Goal: Information Seeking & Learning: Check status

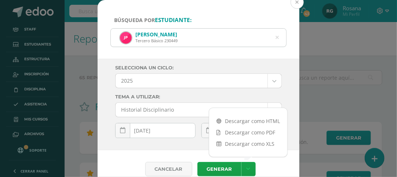
click at [295, 3] on button at bounding box center [297, 2] width 13 height 13
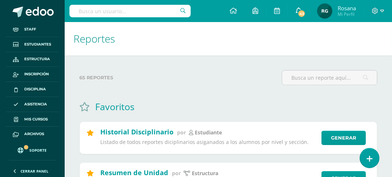
click at [299, 11] on span "43" at bounding box center [302, 14] width 8 height 8
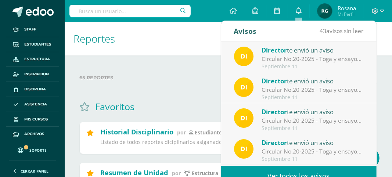
scroll to position [37, 0]
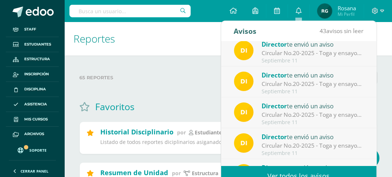
click at [295, 169] on link "Ver todos los avisos" at bounding box center [298, 176] width 155 height 20
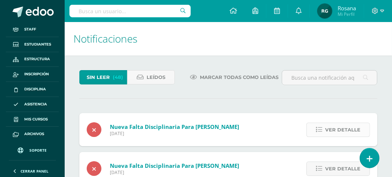
click at [335, 134] on span "Ver detalle" at bounding box center [342, 130] width 35 height 14
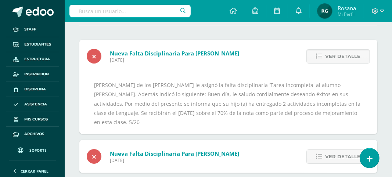
scroll to position [110, 0]
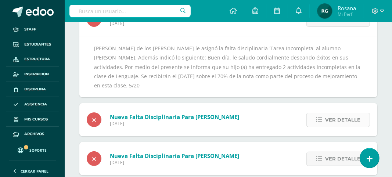
click at [343, 113] on span "Ver detalle" at bounding box center [342, 120] width 35 height 14
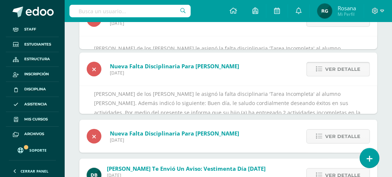
scroll to position [77, 0]
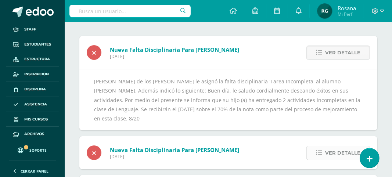
click at [339, 154] on span "Ver detalle" at bounding box center [342, 153] width 35 height 14
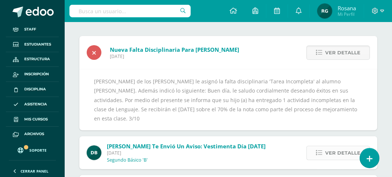
click at [345, 146] on span "Ver detalle" at bounding box center [342, 153] width 35 height 14
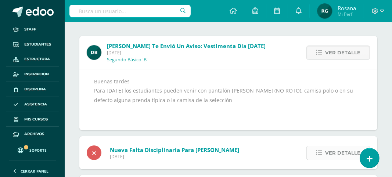
click at [345, 150] on span "Ver detalle" at bounding box center [342, 153] width 35 height 14
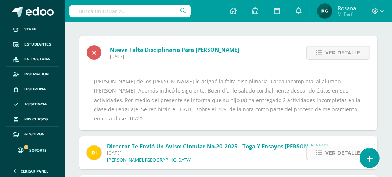
click at [350, 146] on span "Ver detalle" at bounding box center [342, 153] width 35 height 14
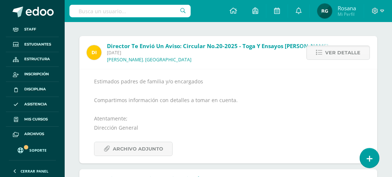
scroll to position [114, 0]
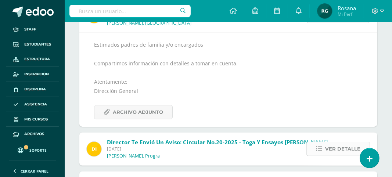
click at [348, 149] on span "Ver detalle" at bounding box center [342, 149] width 35 height 14
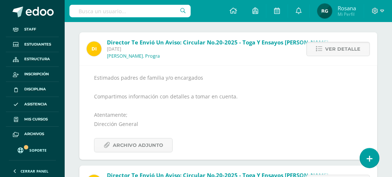
scroll to position [118, 0]
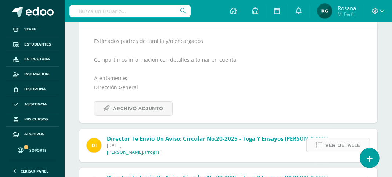
click at [341, 145] on span "Ver detalle" at bounding box center [342, 145] width 35 height 14
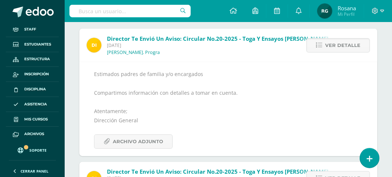
scroll to position [121, 0]
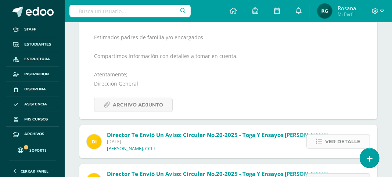
click at [331, 142] on span "Ver detalle" at bounding box center [342, 142] width 35 height 14
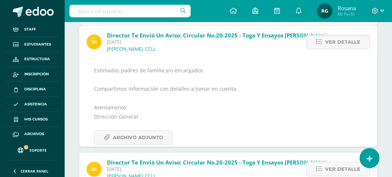
scroll to position [88, 0]
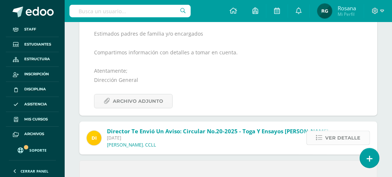
click at [333, 137] on span "Ver detalle" at bounding box center [342, 138] width 35 height 14
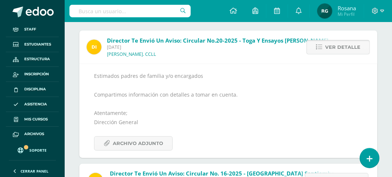
scroll to position [119, 0]
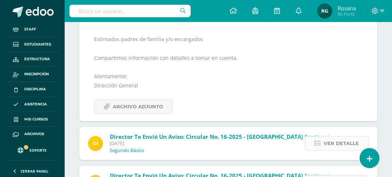
click at [335, 145] on span "Ver detalle" at bounding box center [341, 144] width 35 height 14
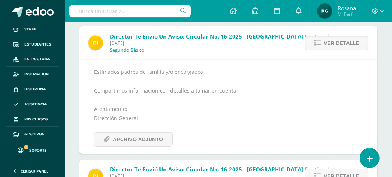
scroll to position [123, 0]
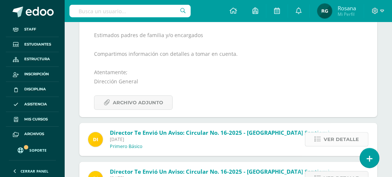
click at [342, 141] on span "Ver detalle" at bounding box center [341, 140] width 35 height 14
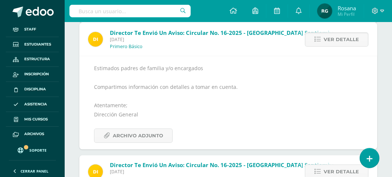
scroll to position [90, 0]
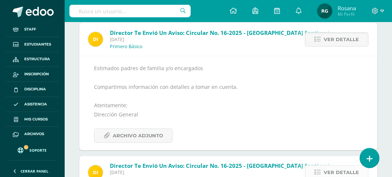
click at [338, 169] on span "Ver detalle" at bounding box center [341, 173] width 35 height 14
click at [335, 170] on span "Ver detalle" at bounding box center [341, 173] width 35 height 14
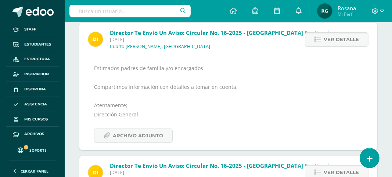
click at [335, 169] on span "Ver detalle" at bounding box center [341, 173] width 35 height 14
click at [335, 168] on span "Ver detalle" at bounding box center [341, 173] width 35 height 14
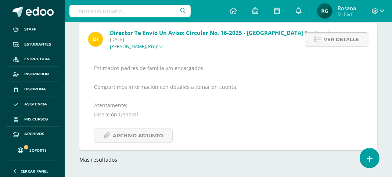
click at [354, 39] on span "Ver detalle" at bounding box center [341, 40] width 35 height 14
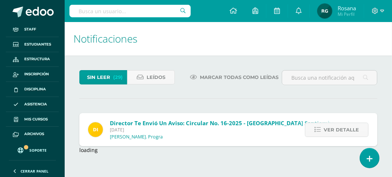
scroll to position [0, 0]
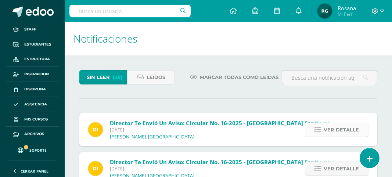
click at [336, 129] on span "Ver detalle" at bounding box center [341, 130] width 35 height 14
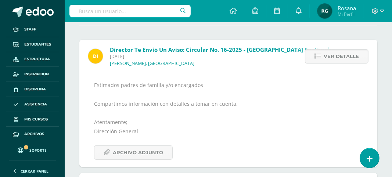
scroll to position [110, 0]
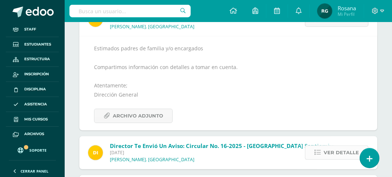
click at [342, 152] on span "Ver detalle" at bounding box center [341, 153] width 35 height 14
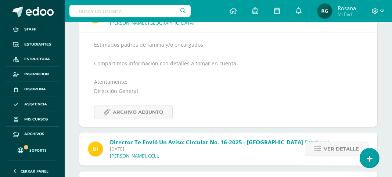
scroll to position [151, 0]
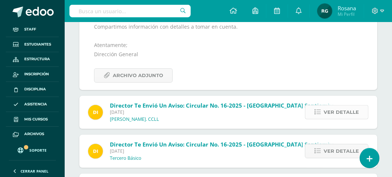
click at [343, 112] on span "Ver detalle" at bounding box center [341, 112] width 35 height 14
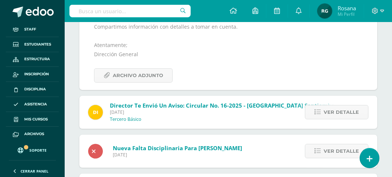
scroll to position [118, 0]
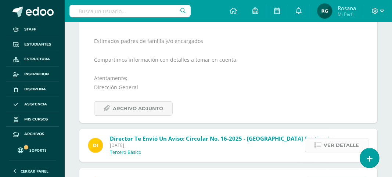
click at [341, 149] on span "Ver detalle" at bounding box center [341, 145] width 35 height 14
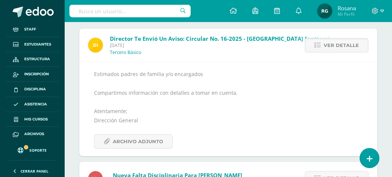
scroll to position [121, 0]
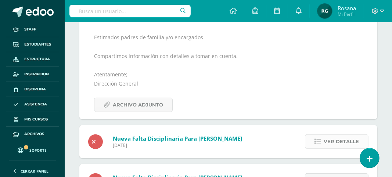
click at [337, 140] on span "Ver detalle" at bounding box center [341, 142] width 35 height 14
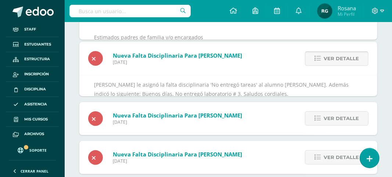
scroll to position [88, 0]
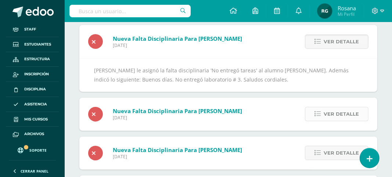
click at [339, 116] on span "Ver detalle" at bounding box center [341, 114] width 35 height 14
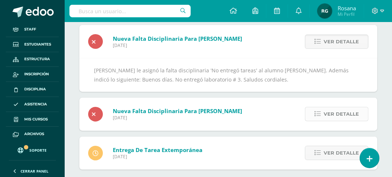
click at [339, 116] on span "Ver detalle" at bounding box center [341, 114] width 35 height 14
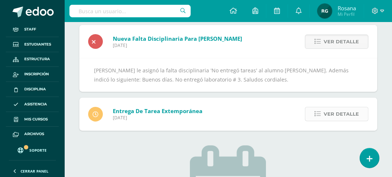
click at [339, 116] on span "Ver detalle" at bounding box center [341, 114] width 35 height 14
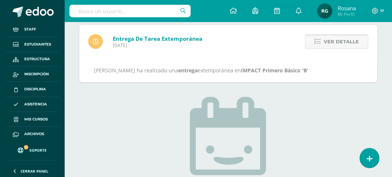
click at [339, 43] on span "Ver detalle" at bounding box center [341, 42] width 35 height 14
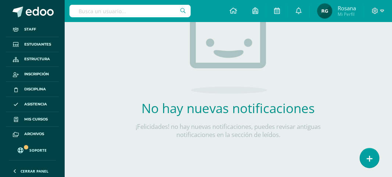
scroll to position [0, 0]
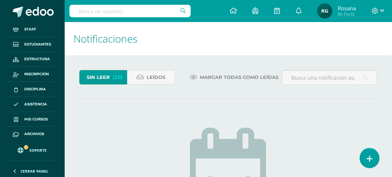
click at [98, 78] on span "Sin leer" at bounding box center [98, 78] width 23 height 14
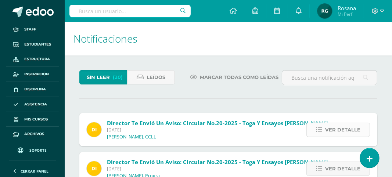
click at [333, 134] on span "Ver detalle" at bounding box center [342, 130] width 35 height 14
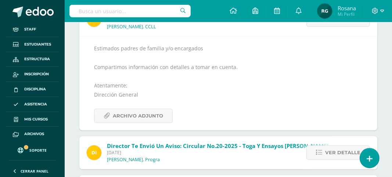
scroll to position [147, 0]
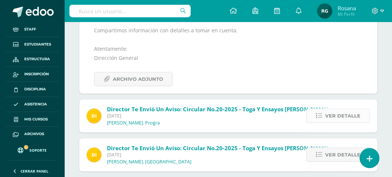
click at [339, 116] on span "Ver detalle" at bounding box center [342, 116] width 35 height 14
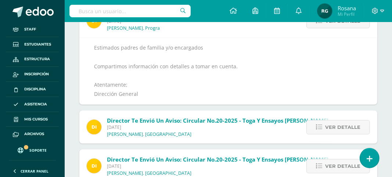
scroll to position [114, 0]
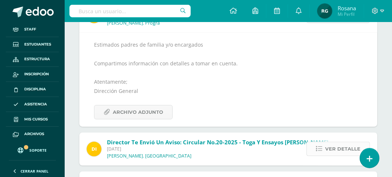
click at [334, 151] on span "Ver detalle" at bounding box center [342, 149] width 35 height 14
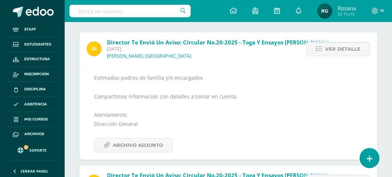
scroll to position [154, 0]
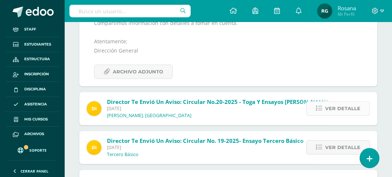
click at [341, 112] on span "Ver detalle" at bounding box center [342, 109] width 35 height 14
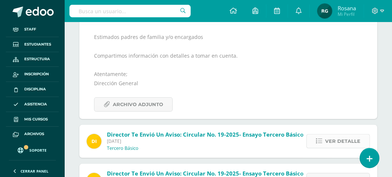
click at [339, 141] on span "Ver detalle" at bounding box center [342, 141] width 35 height 14
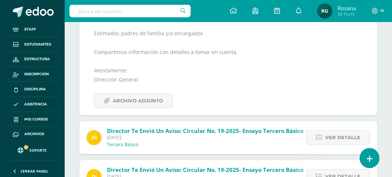
click at [341, 139] on span "Ver detalle" at bounding box center [342, 138] width 35 height 14
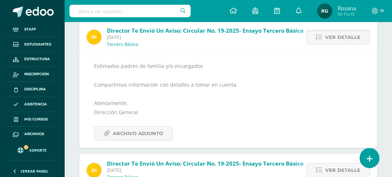
scroll to position [129, 0]
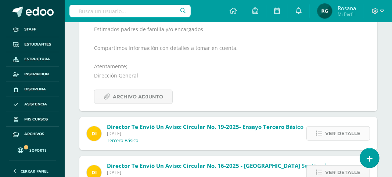
click at [336, 137] on span "Ver detalle" at bounding box center [342, 134] width 35 height 14
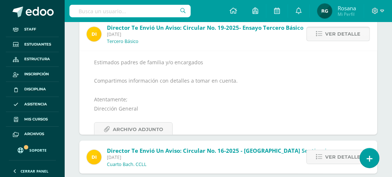
scroll to position [96, 0]
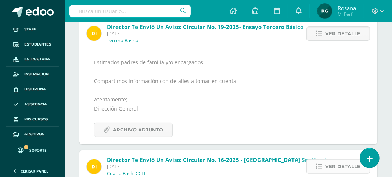
click at [338, 165] on span "Ver detalle" at bounding box center [342, 167] width 35 height 14
click at [337, 165] on span "Ver detalle" at bounding box center [342, 167] width 35 height 14
click at [337, 163] on span "Ver detalle" at bounding box center [342, 167] width 35 height 14
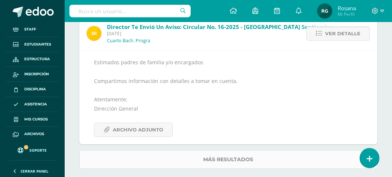
click at [296, 155] on link "Más resultados" at bounding box center [228, 159] width 298 height 19
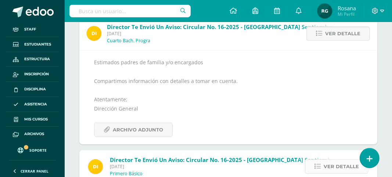
click at [328, 165] on span "Ver detalle" at bounding box center [341, 167] width 35 height 14
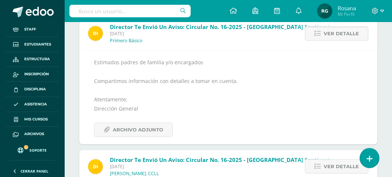
click at [321, 174] on div "Ver detalle" at bounding box center [335, 166] width 83 height 33
click at [325, 168] on span "Ver detalle" at bounding box center [341, 167] width 35 height 14
click at [327, 166] on span "Ver detalle" at bounding box center [341, 167] width 35 height 14
click at [326, 168] on span "Ver detalle" at bounding box center [341, 167] width 35 height 14
click at [327, 166] on span "Ver detalle" at bounding box center [341, 167] width 35 height 14
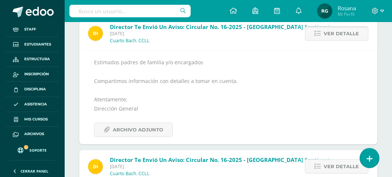
click at [328, 165] on span "Ver detalle" at bounding box center [341, 167] width 35 height 14
click at [329, 164] on span "Ver detalle" at bounding box center [341, 167] width 35 height 14
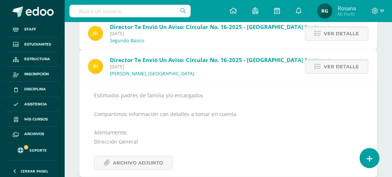
scroll to position [78, 0]
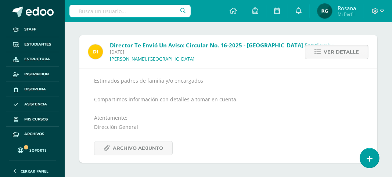
click at [347, 53] on span "Ver detalle" at bounding box center [341, 52] width 35 height 14
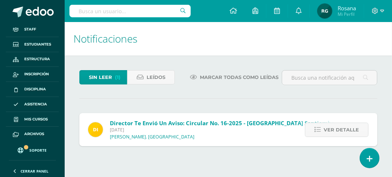
scroll to position [0, 0]
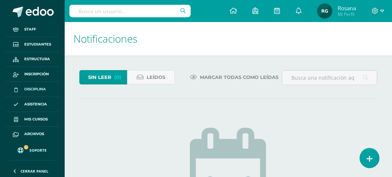
click at [39, 88] on span "Disciplina" at bounding box center [35, 89] width 22 height 6
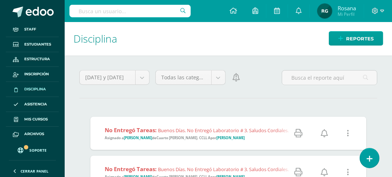
click at [248, 147] on div "No entregó tareas: Buenos días. No entregó laboratorio # 3. Saludos cordiales. …" at bounding box center [193, 133] width 207 height 33
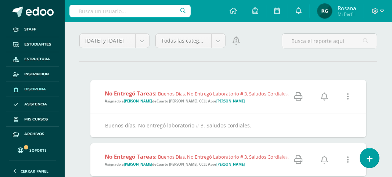
scroll to position [73, 0]
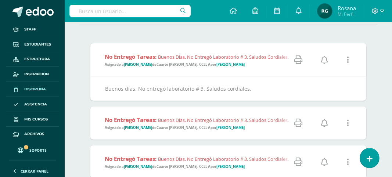
click at [244, 133] on div "No entregó tareas: Buenos días. No entregó laboratorio # 3. Saludos cordiales. …" at bounding box center [193, 123] width 207 height 33
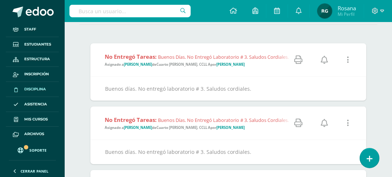
click at [325, 60] on icon at bounding box center [324, 60] width 7 height 8
click at [324, 120] on icon at bounding box center [324, 123] width 7 height 8
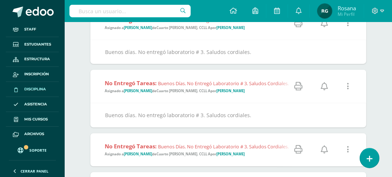
scroll to position [147, 0]
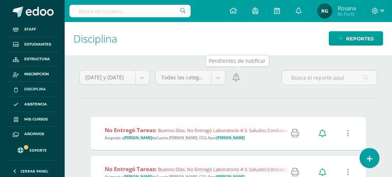
click at [235, 77] on icon at bounding box center [236, 77] width 7 height 8
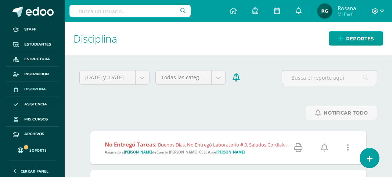
scroll to position [37, 0]
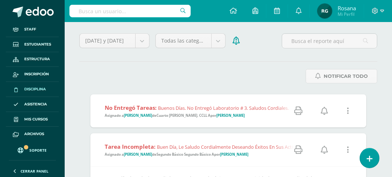
scroll to position [73, 0]
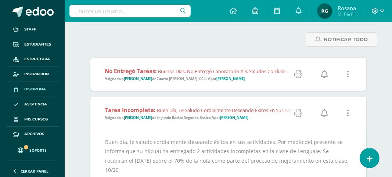
click at [325, 74] on icon at bounding box center [324, 74] width 7 height 8
click at [324, 115] on icon at bounding box center [324, 113] width 7 height 8
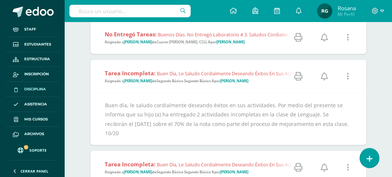
scroll to position [147, 0]
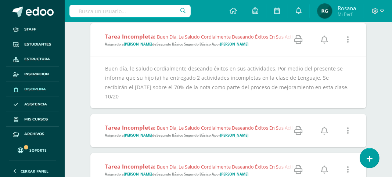
click at [325, 130] on icon at bounding box center [324, 131] width 7 height 8
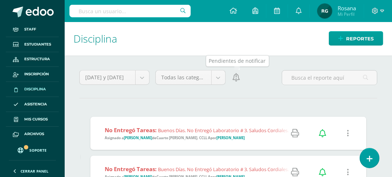
click at [237, 78] on icon at bounding box center [236, 77] width 7 height 8
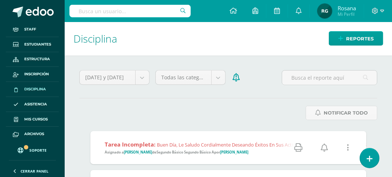
scroll to position [37, 0]
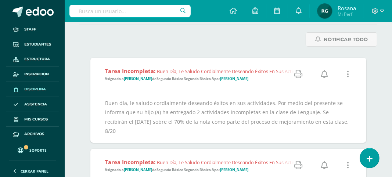
scroll to position [110, 0]
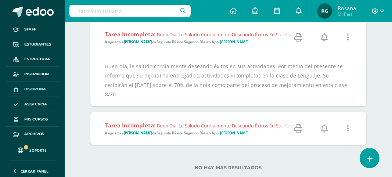
click at [325, 37] on icon at bounding box center [324, 37] width 7 height 8
click at [325, 127] on icon at bounding box center [324, 129] width 7 height 8
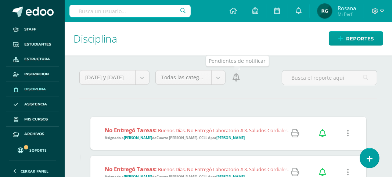
click at [236, 78] on icon at bounding box center [236, 77] width 7 height 8
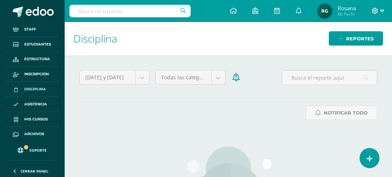
click at [381, 11] on icon at bounding box center [382, 11] width 4 height 3
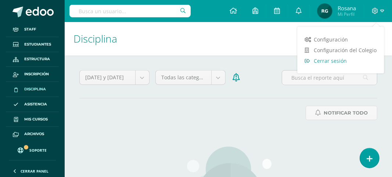
click at [333, 63] on span "Cerrar sesión" at bounding box center [330, 60] width 33 height 7
